Goal: Task Accomplishment & Management: Use online tool/utility

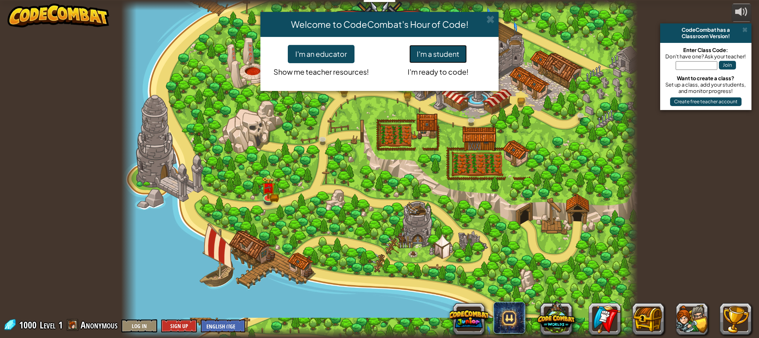
click at [452, 62] on button "I'm a student" at bounding box center [438, 54] width 58 height 18
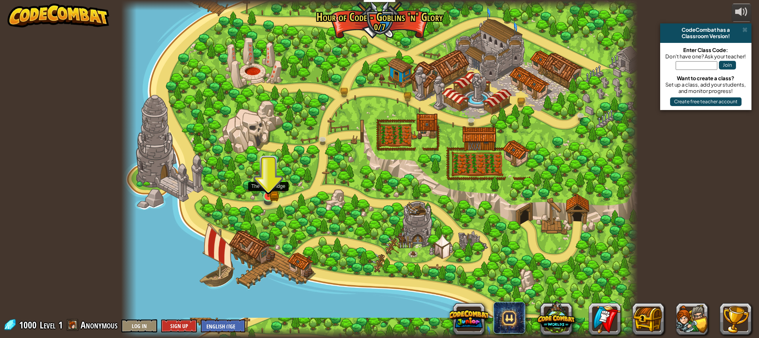
click at [266, 193] on img at bounding box center [268, 182] width 13 height 30
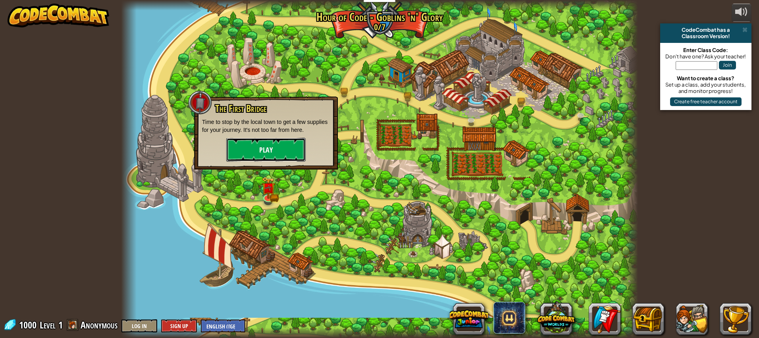
click at [286, 158] on button "Play" at bounding box center [265, 150] width 79 height 24
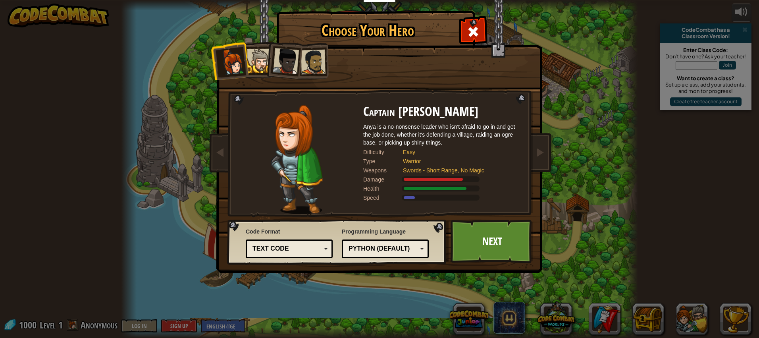
click at [292, 71] on div at bounding box center [286, 61] width 26 height 26
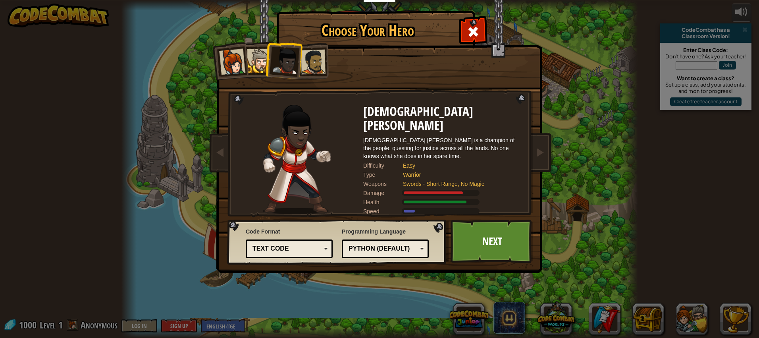
click at [319, 75] on li at bounding box center [310, 60] width 37 height 37
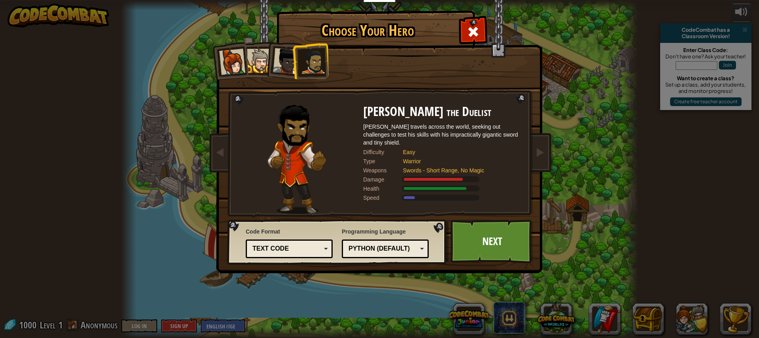
click at [285, 69] on div at bounding box center [286, 61] width 26 height 26
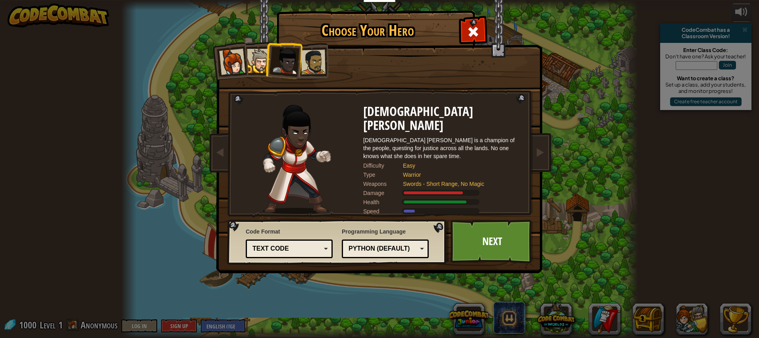
click at [253, 62] on div at bounding box center [259, 61] width 24 height 24
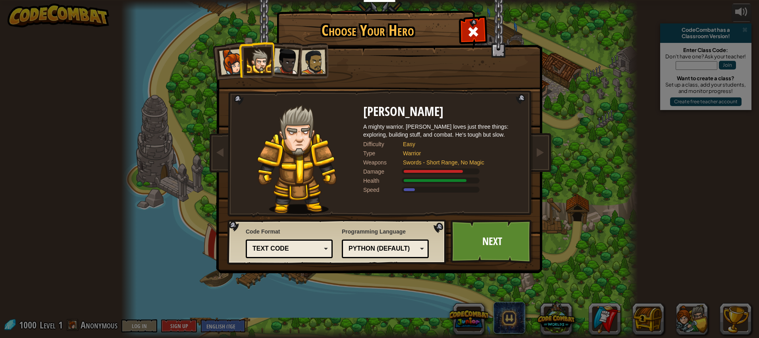
click at [223, 59] on div at bounding box center [232, 62] width 26 height 26
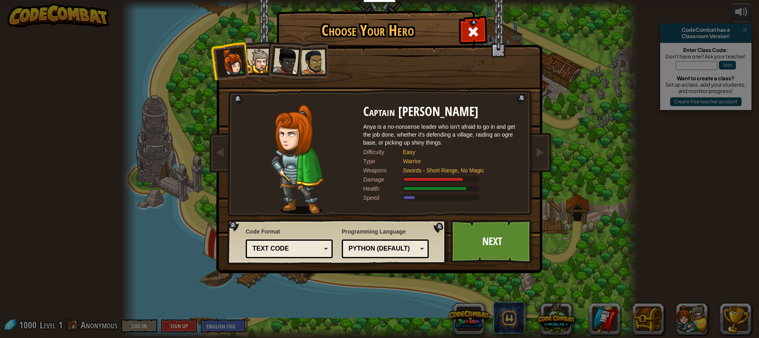
click at [310, 59] on div at bounding box center [313, 62] width 25 height 25
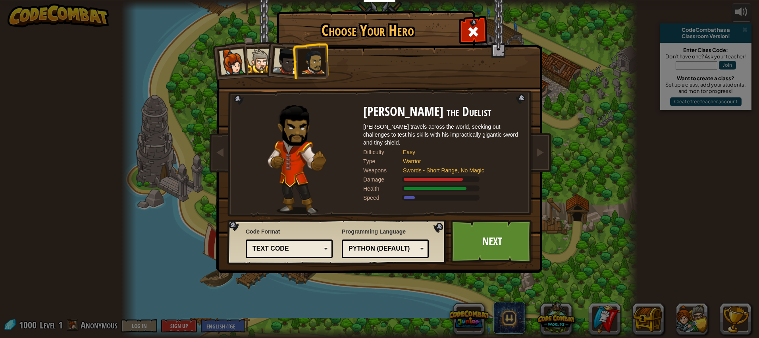
click at [288, 62] on div at bounding box center [286, 61] width 26 height 26
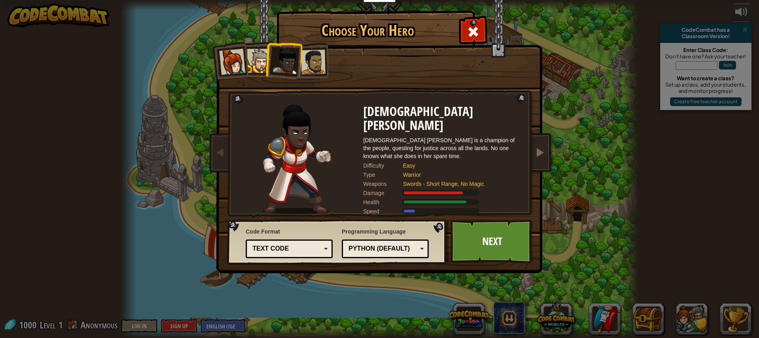
drag, startPoint x: 317, startPoint y: 70, endPoint x: 538, endPoint y: 139, distance: 231.5
click at [317, 70] on div at bounding box center [313, 62] width 25 height 25
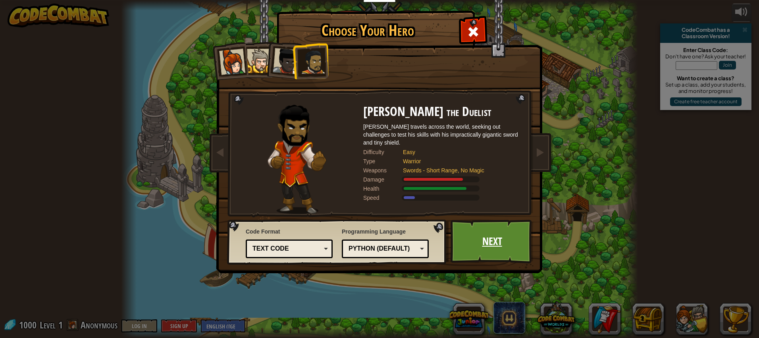
click at [511, 236] on link "Next" at bounding box center [491, 241] width 83 height 44
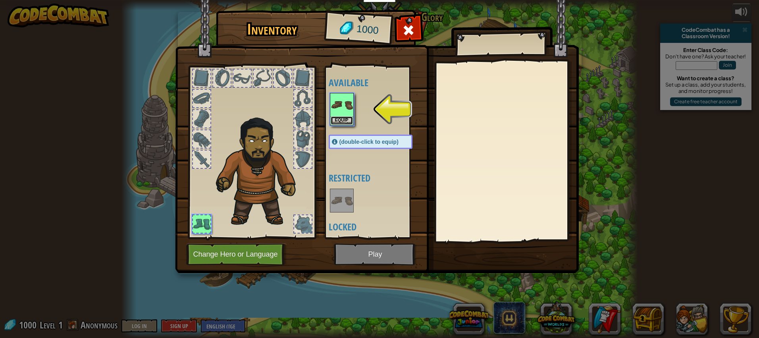
drag, startPoint x: 346, startPoint y: 119, endPoint x: 326, endPoint y: 108, distance: 23.1
click at [326, 108] on div "Available Equip (double-click to equip) Restricted Locked" at bounding box center [373, 152] width 97 height 173
click at [336, 117] on button "Equip" at bounding box center [342, 120] width 22 height 8
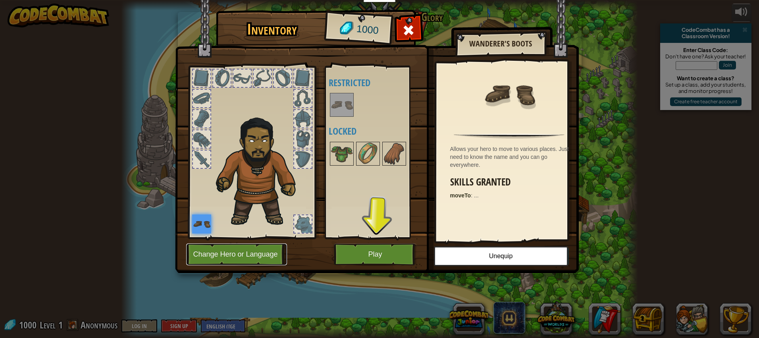
click at [264, 250] on button "Change Hero or Language" at bounding box center [236, 254] width 101 height 22
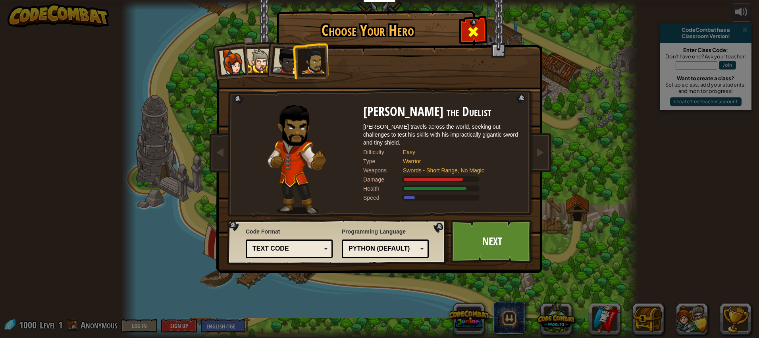
click at [481, 32] on div at bounding box center [472, 30] width 25 height 25
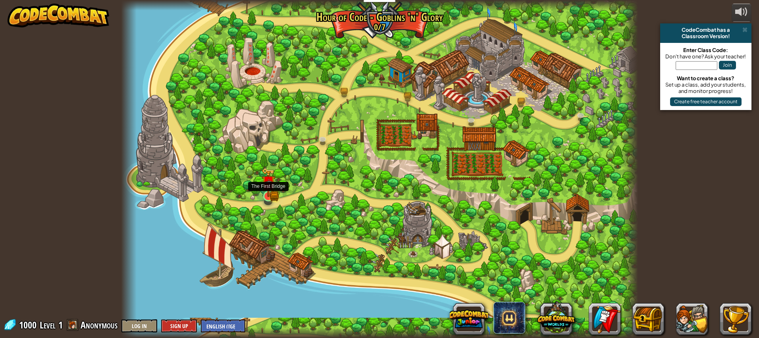
click at [273, 196] on img at bounding box center [268, 182] width 13 height 30
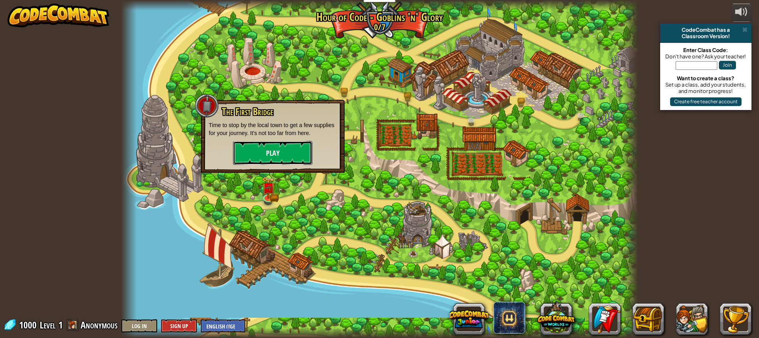
click at [305, 162] on button "Play" at bounding box center [272, 153] width 79 height 24
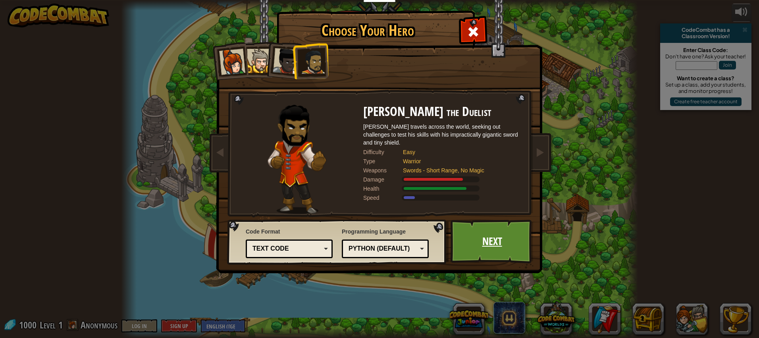
click at [473, 243] on link "Next" at bounding box center [491, 241] width 83 height 44
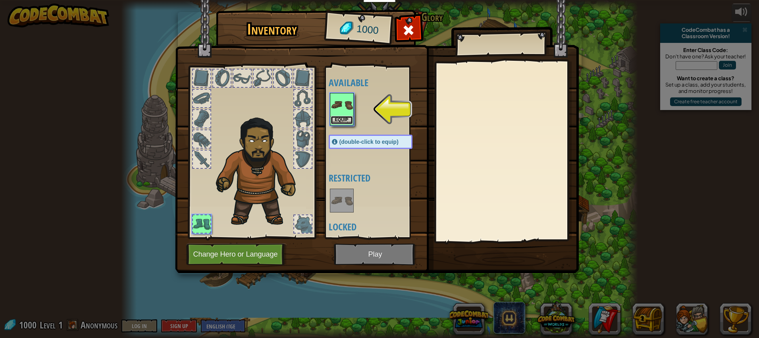
click at [348, 117] on button "Equip" at bounding box center [342, 120] width 22 height 8
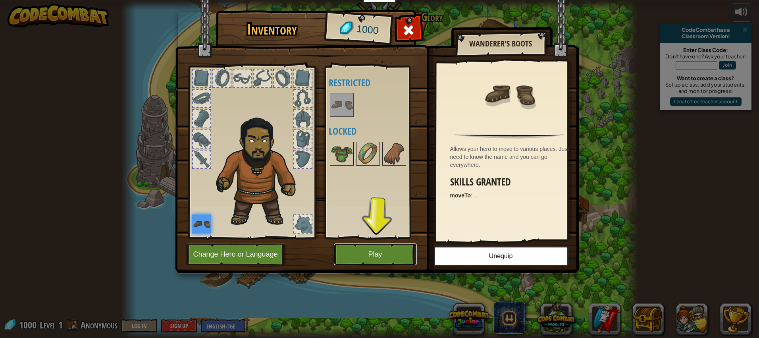
click at [387, 255] on button "Play" at bounding box center [375, 254] width 83 height 22
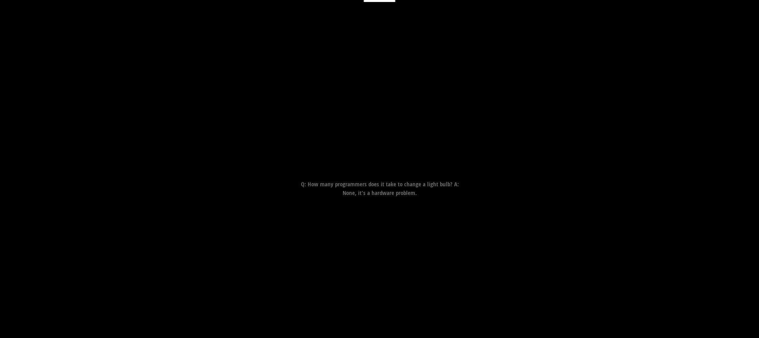
click at [399, 249] on div "Goal Move to the bridge (point 3). Start Level Error loading from server. Try r…" at bounding box center [379, 169] width 759 height 338
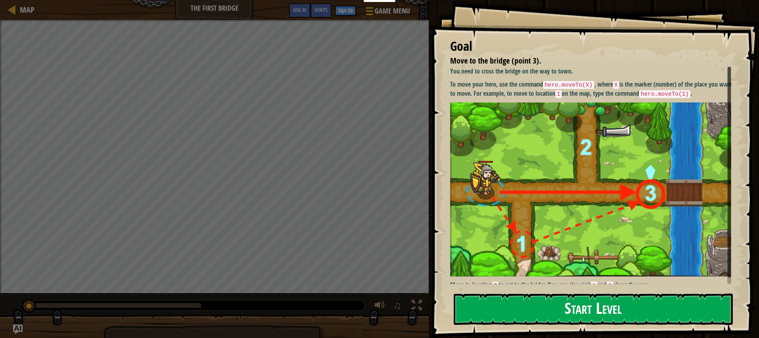
click at [538, 304] on button "Start Level" at bounding box center [593, 308] width 279 height 31
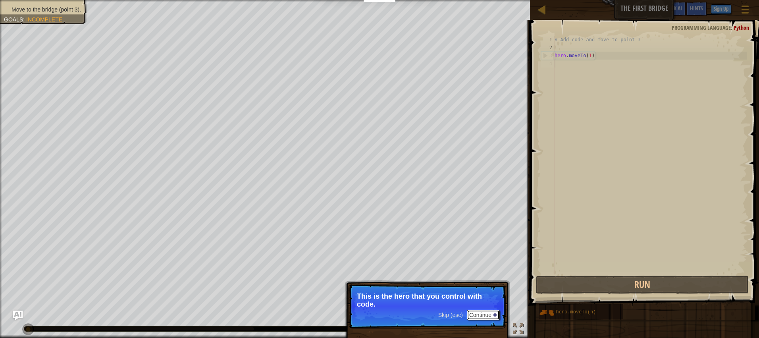
click at [478, 316] on button "Continue" at bounding box center [483, 315] width 33 height 10
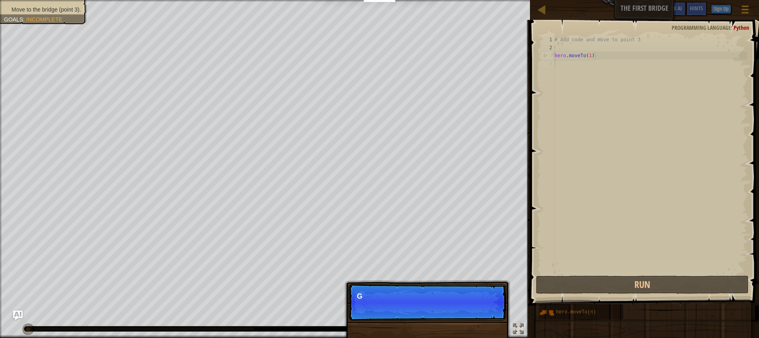
scroll to position [4, 0]
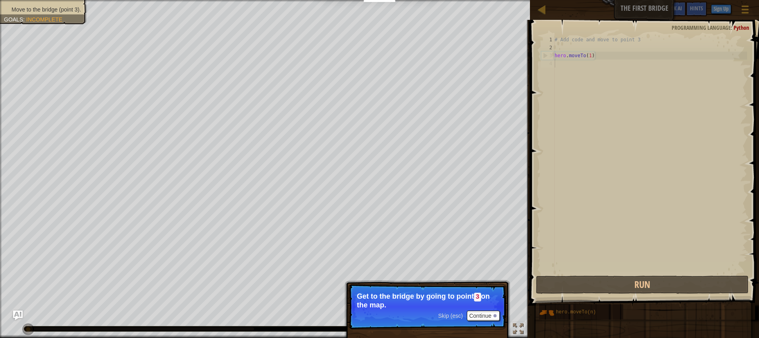
click at [488, 281] on div "Skip (esc) Continue Get to the bridge by going to point 3 on the map." at bounding box center [426, 338] width 165 height 117
click at [485, 313] on button "Continue" at bounding box center [483, 315] width 33 height 10
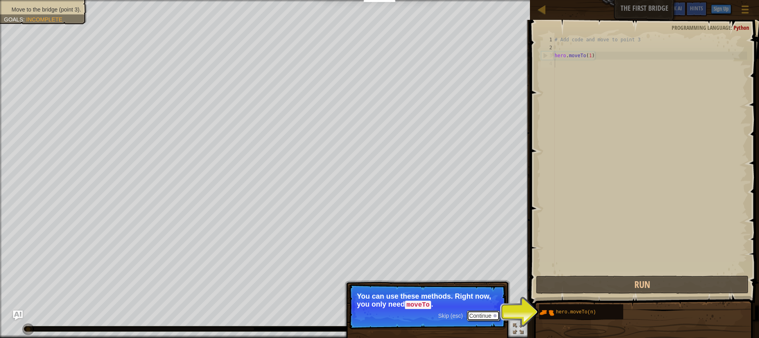
click at [482, 316] on button "Continue" at bounding box center [483, 315] width 33 height 10
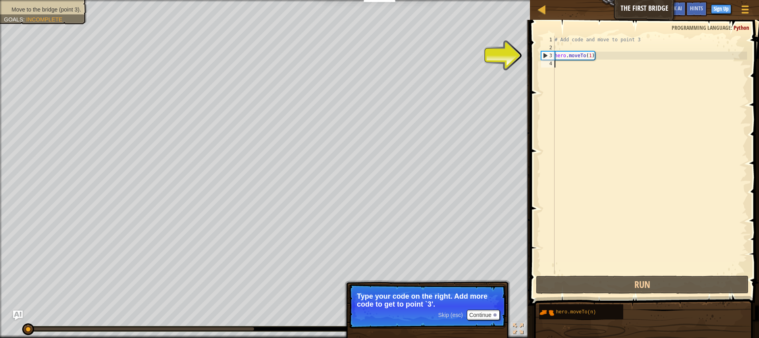
drag, startPoint x: 589, startPoint y: 60, endPoint x: 594, endPoint y: 61, distance: 5.7
click at [598, 62] on div "# Add code and move to point 3 hero . moveTo ( 1 )" at bounding box center [650, 163] width 194 height 254
drag, startPoint x: 585, startPoint y: 57, endPoint x: 564, endPoint y: 62, distance: 21.6
click at [564, 62] on div "# Add code and move to point 3 hero . moveTo ( 1 )" at bounding box center [650, 163] width 194 height 254
drag, startPoint x: 563, startPoint y: 55, endPoint x: 554, endPoint y: 56, distance: 9.2
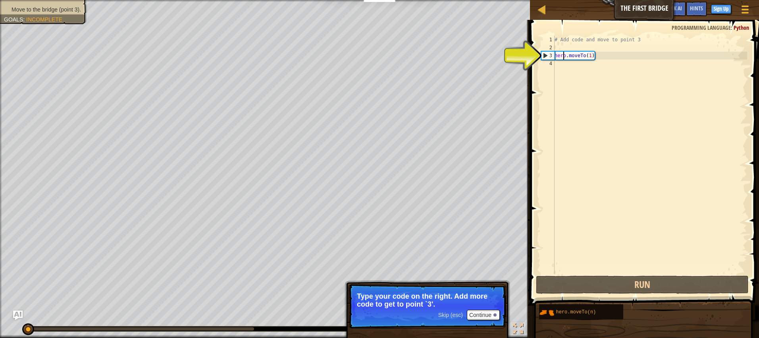
click at [562, 55] on div "# Add code and move to point 3 hero . moveTo ( 1 )" at bounding box center [650, 163] width 194 height 254
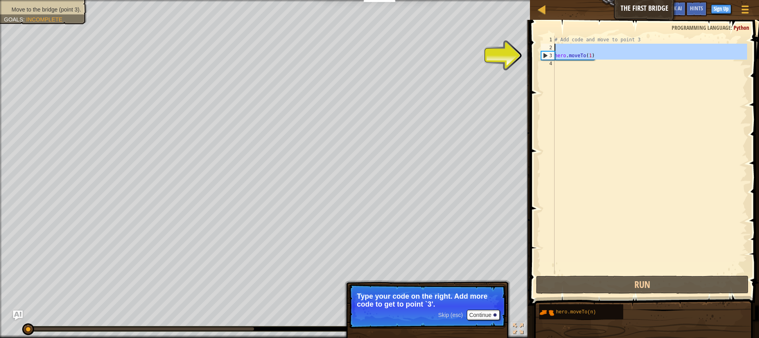
drag, startPoint x: 549, startPoint y: 58, endPoint x: 549, endPoint y: 47, distance: 10.3
type textarea "hero.moveTo(1)"
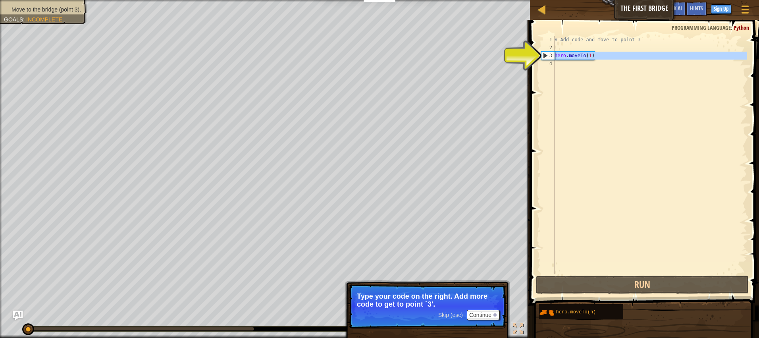
click at [546, 53] on div "3" at bounding box center [547, 56] width 13 height 8
click at [546, 56] on div "3" at bounding box center [547, 56] width 13 height 8
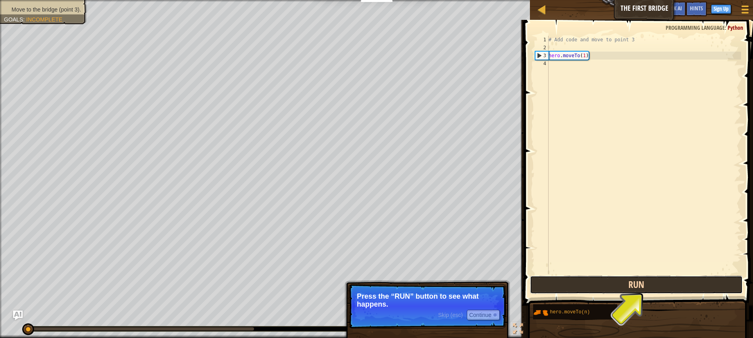
click at [655, 292] on button "Run" at bounding box center [636, 284] width 213 height 18
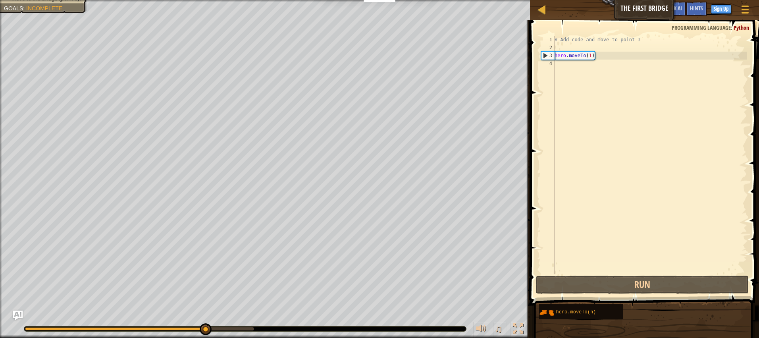
drag, startPoint x: 543, startPoint y: 57, endPoint x: 553, endPoint y: 57, distance: 9.9
click at [544, 57] on div "3" at bounding box center [547, 56] width 13 height 8
type textarea "hero.moveTo(1)"
click at [551, 63] on div "4" at bounding box center [547, 64] width 13 height 8
click at [554, 65] on div "4" at bounding box center [547, 64] width 13 height 8
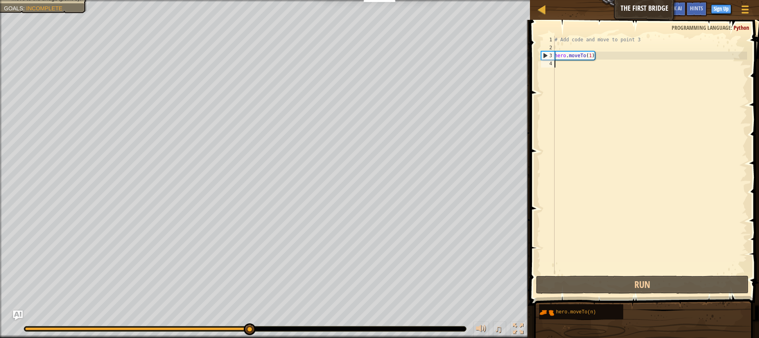
click at [550, 63] on div "4" at bounding box center [547, 64] width 13 height 8
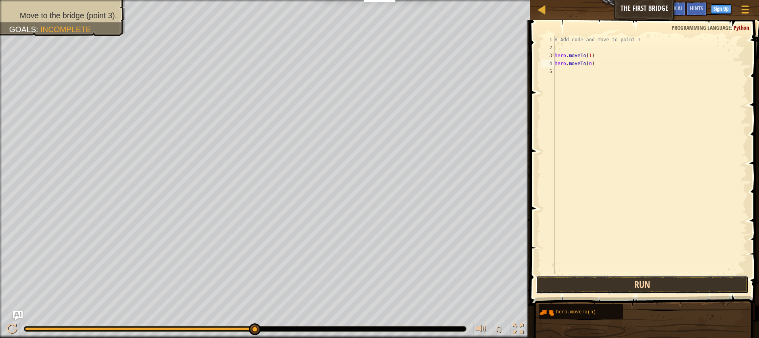
click at [598, 287] on button "Run" at bounding box center [642, 284] width 213 height 18
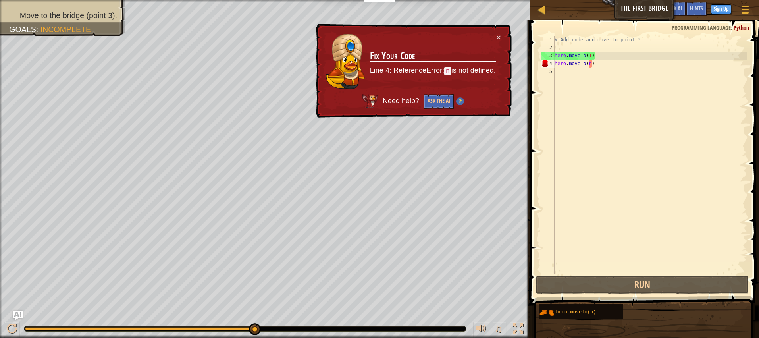
click at [618, 63] on div "# Add code and move to point 3 hero . moveTo ( 1 ) hero . moveTo ( n )" at bounding box center [650, 163] width 194 height 254
click at [568, 63] on div "# Add code and move to point 3 hero . moveTo ( 1 ) hero . moveTo ( n )" at bounding box center [650, 163] width 194 height 254
drag, startPoint x: 590, startPoint y: 63, endPoint x: 656, endPoint y: 142, distance: 102.8
click at [659, 149] on div "# Add code and move to point 3 hero . moveTo ( 1 ) hero . moveTo ( n )" at bounding box center [650, 163] width 194 height 254
type textarea "hero.moveTo(n)"
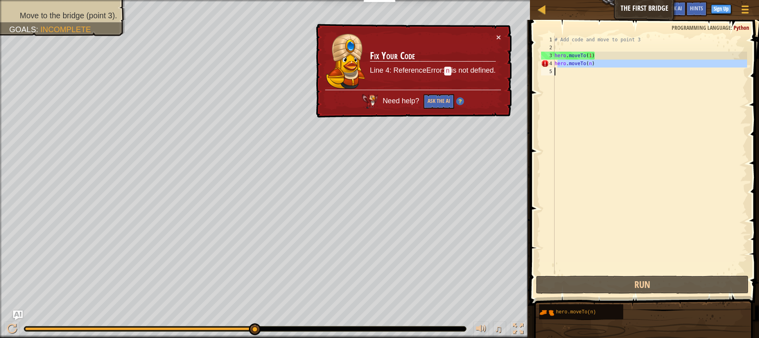
drag, startPoint x: 558, startPoint y: 64, endPoint x: 625, endPoint y: 107, distance: 79.4
click at [625, 106] on div "# Add code and move to point 3 hero . moveTo ( 1 ) hero . moveTo ( n )" at bounding box center [650, 163] width 194 height 254
click at [621, 100] on div "# Add code and move to point 3 hero . moveTo ( 1 ) hero . moveTo ( n )" at bounding box center [650, 163] width 194 height 254
click at [649, 106] on div "# Add code and move to point 3 hero . moveTo ( 1 ) hero . moveTo ( n )" at bounding box center [650, 163] width 194 height 254
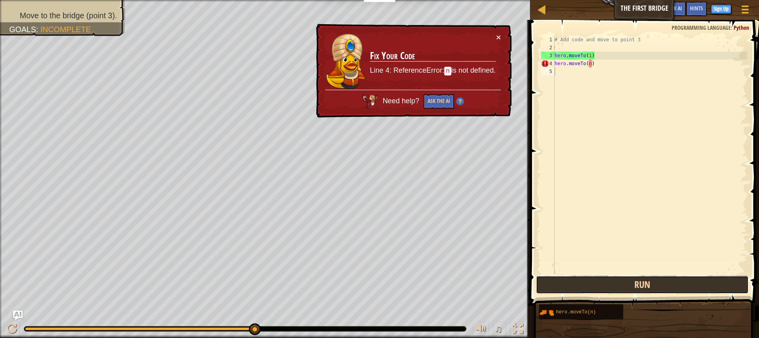
click at [634, 291] on button "Run" at bounding box center [642, 284] width 213 height 18
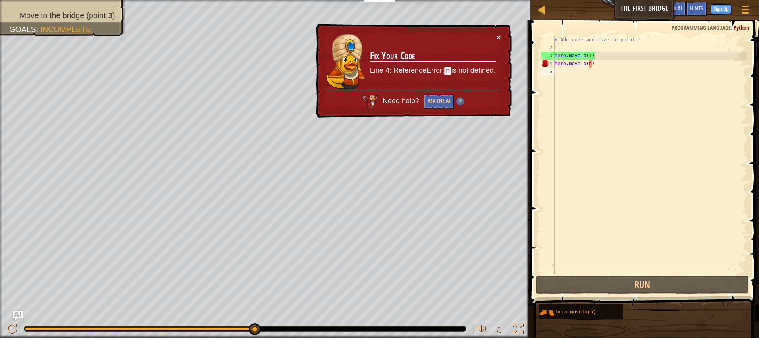
click at [499, 39] on button "×" at bounding box center [498, 37] width 5 height 8
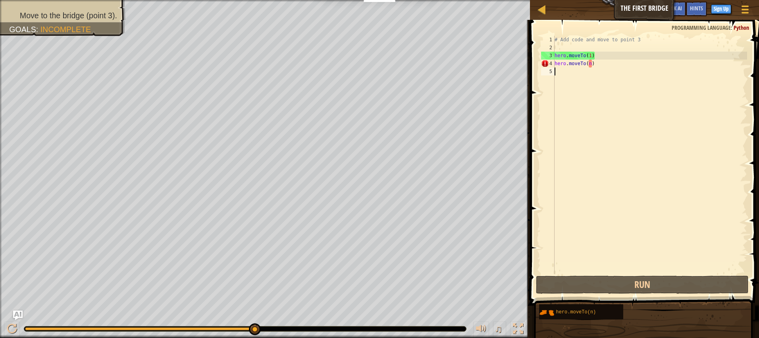
click at [550, 71] on div "5" at bounding box center [547, 71] width 13 height 8
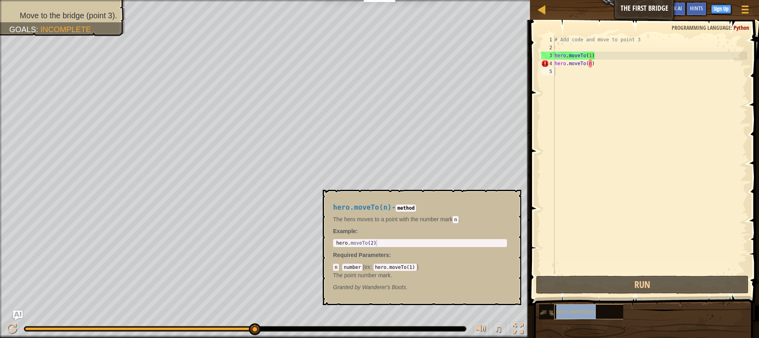
click at [589, 312] on span "hero.moveTo(n)" at bounding box center [576, 312] width 40 height 6
type textarea "hero.moveTo(2)"
click at [389, 241] on div "hero . moveTo ( 2 )" at bounding box center [420, 249] width 171 height 19
click at [374, 243] on div "hero . moveTo ( 2 )" at bounding box center [420, 249] width 171 height 19
drag, startPoint x: 589, startPoint y: 317, endPoint x: 600, endPoint y: 240, distance: 77.0
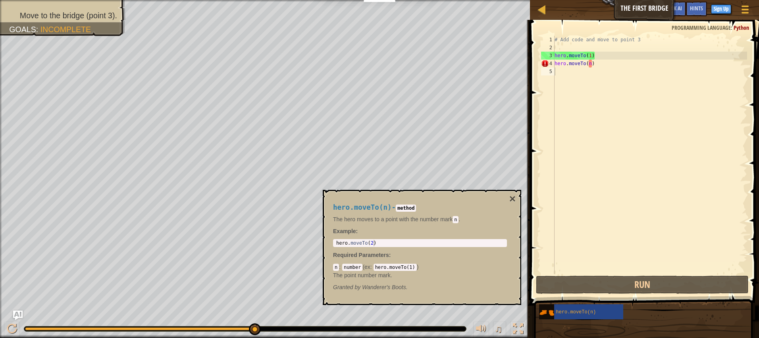
click at [598, 233] on div "Hints 1 2 3 4 5 # Add code and move to point 3 hero . moveTo ( 1 ) hero . moveT…" at bounding box center [642, 177] width 231 height 314
drag, startPoint x: 597, startPoint y: 310, endPoint x: 605, endPoint y: 253, distance: 56.9
click at [605, 249] on div "Hints 1 2 3 4 5 # Add code and move to point 3 hero . moveTo ( 1 ) hero . moveT…" at bounding box center [642, 177] width 231 height 314
click at [517, 198] on div "hero.moveTo(n) - method The hero moves to a point with the number [PERSON_NAME]…" at bounding box center [422, 247] width 198 height 115
click at [515, 199] on button "×" at bounding box center [512, 198] width 6 height 11
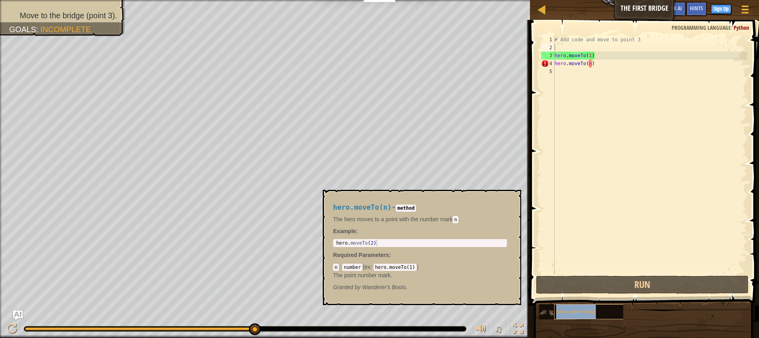
type textarea "hero.moveTo(n)"
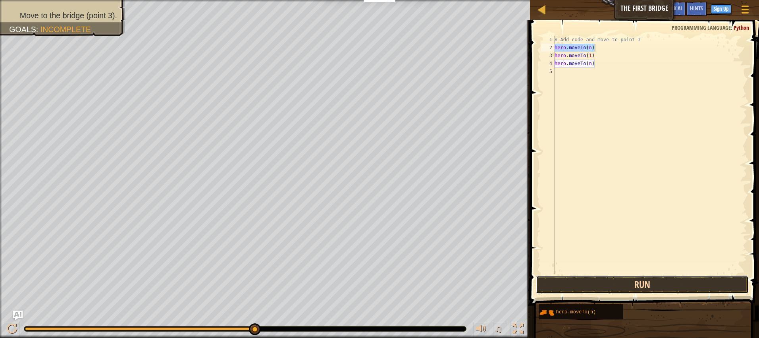
click at [621, 288] on button "Run" at bounding box center [642, 284] width 213 height 18
